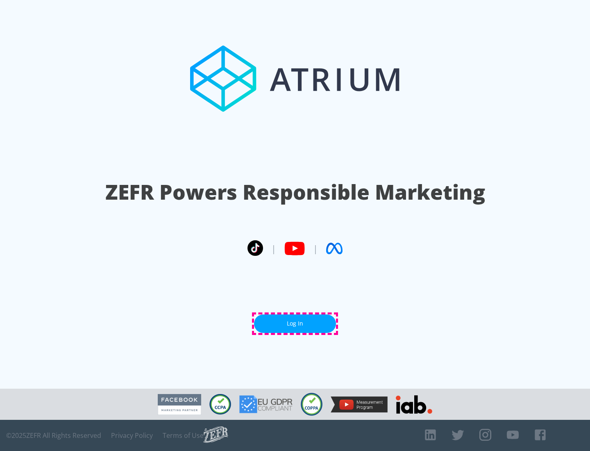
click at [295, 323] on link "Log In" at bounding box center [295, 323] width 82 height 18
